Goal: Navigation & Orientation: Find specific page/section

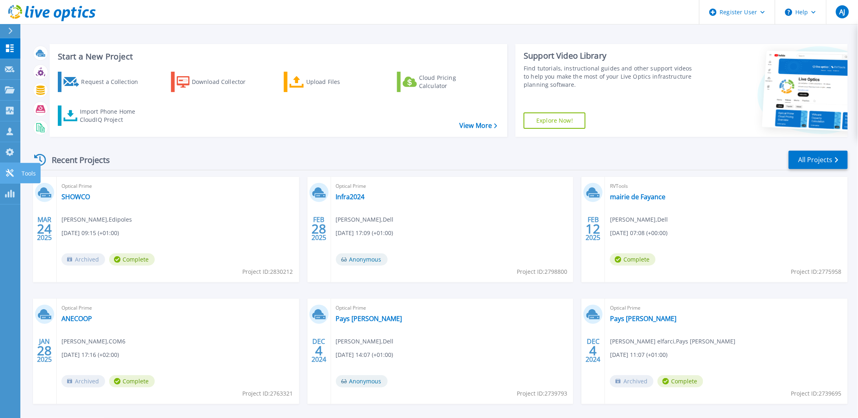
click at [9, 170] on icon at bounding box center [10, 173] width 8 height 8
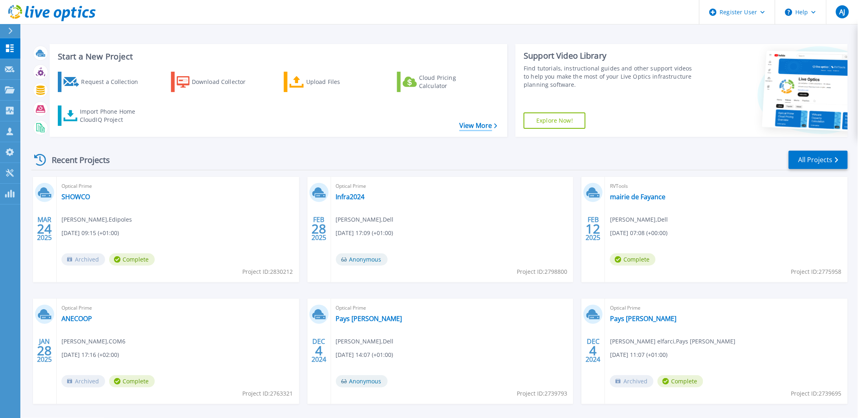
click at [474, 125] on link "View More" at bounding box center [478, 126] width 38 height 8
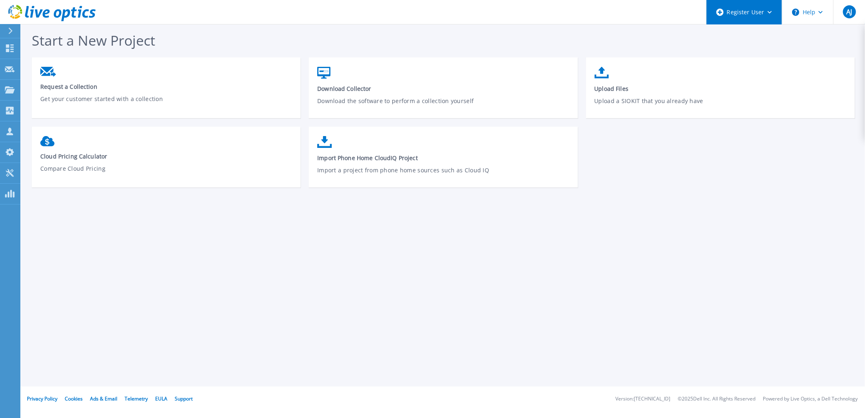
click at [775, 17] on div "Register User" at bounding box center [743, 12] width 75 height 24
click at [853, 9] on div "AJ" at bounding box center [849, 11] width 13 height 13
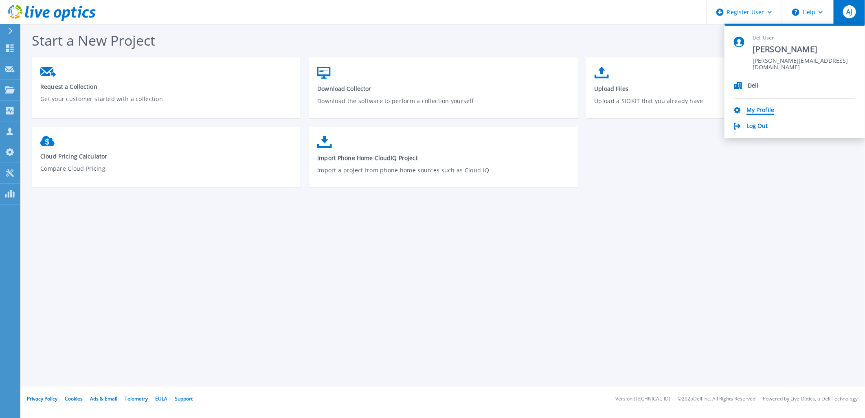
click at [772, 112] on link "My Profile" at bounding box center [760, 111] width 28 height 8
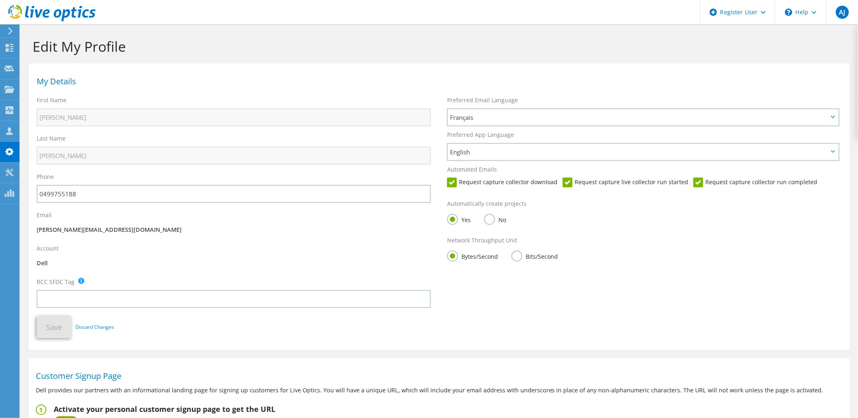
click at [9, 27] on icon at bounding box center [10, 30] width 6 height 7
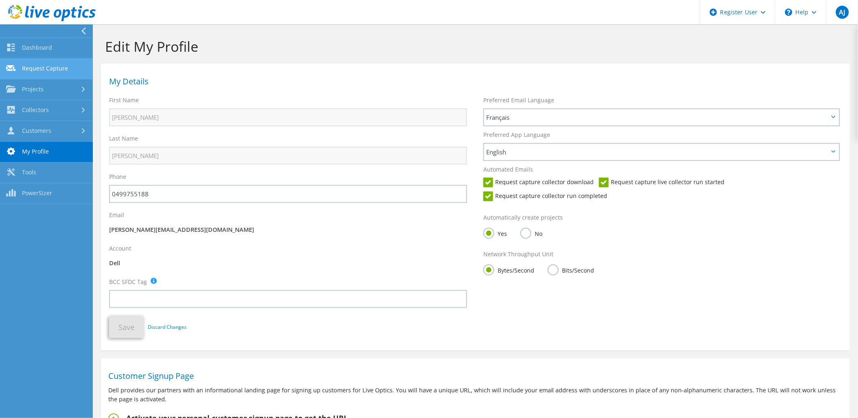
click at [37, 67] on link "Request Capture" at bounding box center [46, 69] width 93 height 21
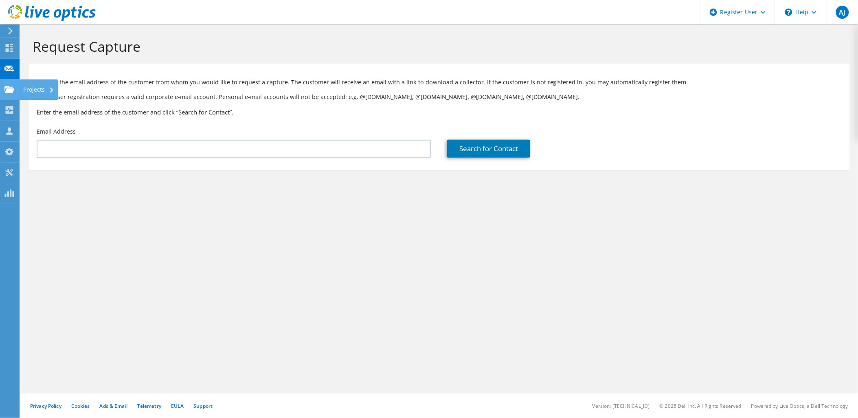
click at [11, 87] on icon at bounding box center [9, 89] width 10 height 8
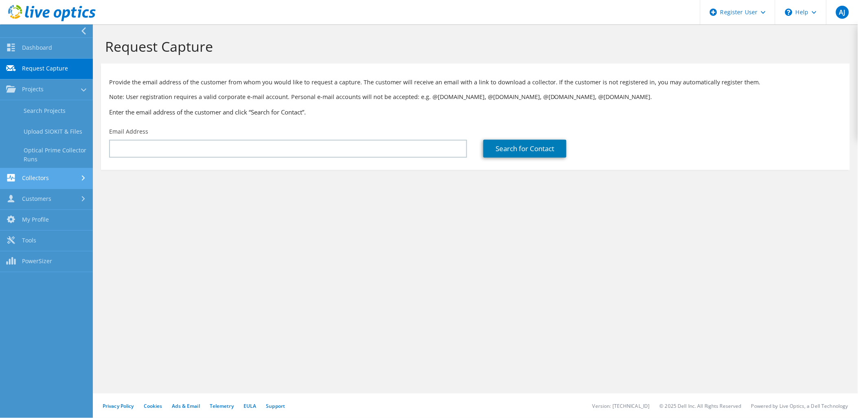
click at [54, 176] on link "Collectors" at bounding box center [46, 178] width 93 height 21
click at [43, 172] on link "Data Domain Local Summary" at bounding box center [46, 175] width 93 height 26
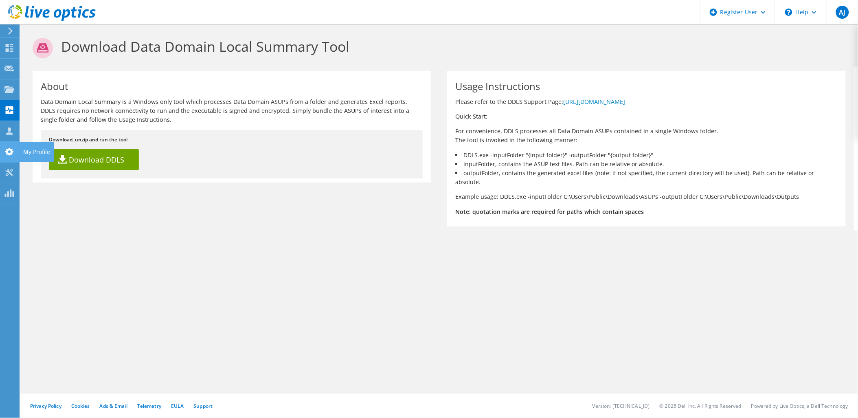
click at [6, 152] on icon at bounding box center [9, 152] width 10 height 8
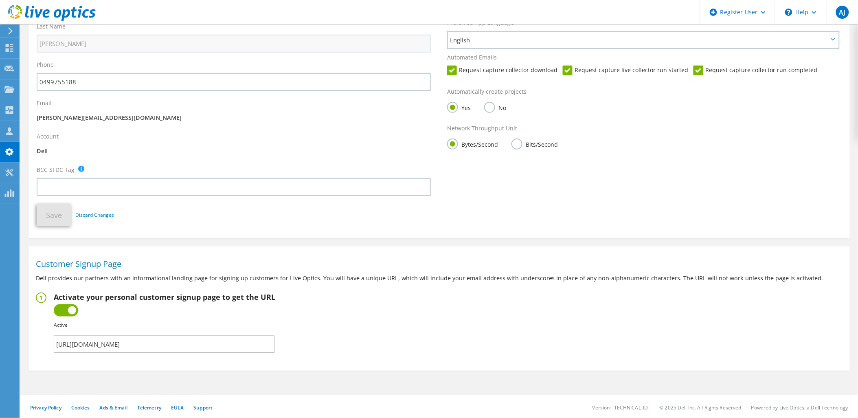
scroll to position [113, 0]
click at [7, 193] on icon at bounding box center [9, 193] width 10 height 8
click at [7, 170] on use at bounding box center [9, 173] width 8 height 8
